Goal: Task Accomplishment & Management: Manage account settings

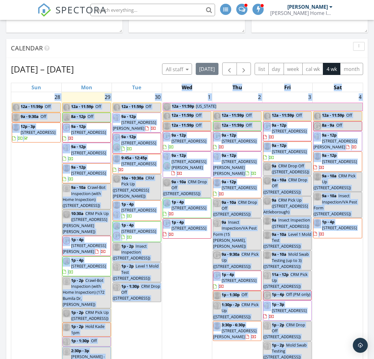
scroll to position [1548, 374]
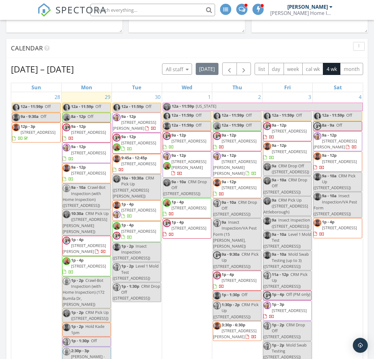
click at [149, 51] on div "Calendar" at bounding box center [182, 48] width 343 height 9
click at [83, 151] on span "21 Friendship Dr, West Bridgewater 02379" at bounding box center [88, 153] width 35 height 6
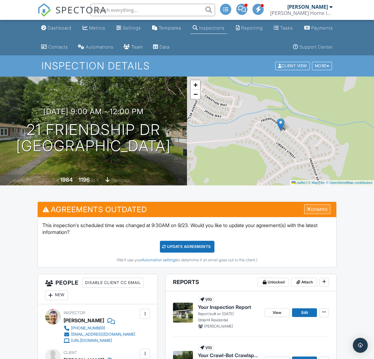
click at [319, 211] on div "Dismiss" at bounding box center [317, 210] width 26 height 10
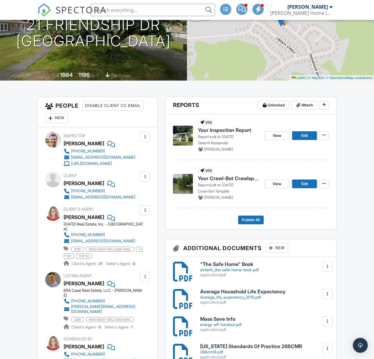
scroll to position [106, 0]
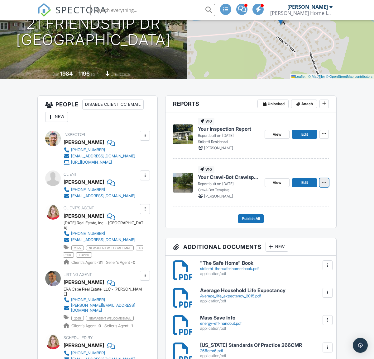
click at [322, 183] on icon at bounding box center [324, 182] width 4 height 4
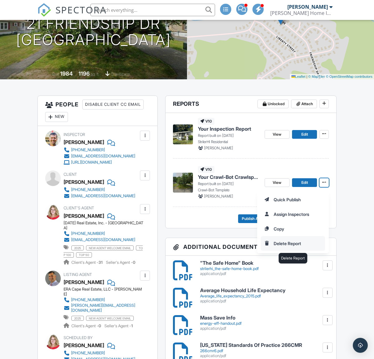
click at [286, 242] on input "Delete Report" at bounding box center [293, 244] width 64 height 14
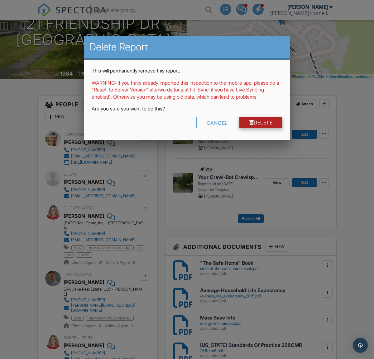
click at [264, 128] on link "Delete" at bounding box center [260, 122] width 43 height 11
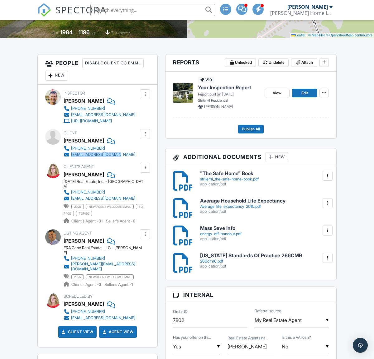
scroll to position [103, 0]
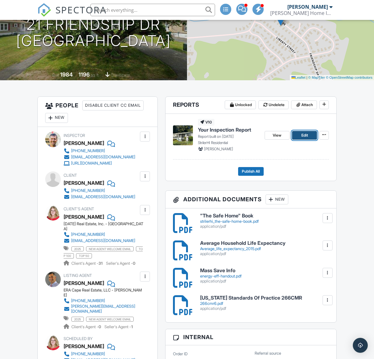
click at [306, 137] on span "Edit" at bounding box center [304, 135] width 7 height 6
